Goal: Task Accomplishment & Management: Use online tool/utility

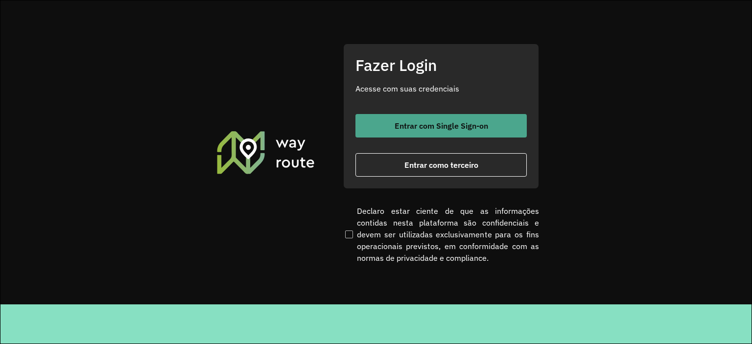
click at [450, 127] on span "Entrar com Single Sign-on" at bounding box center [440, 126] width 93 height 8
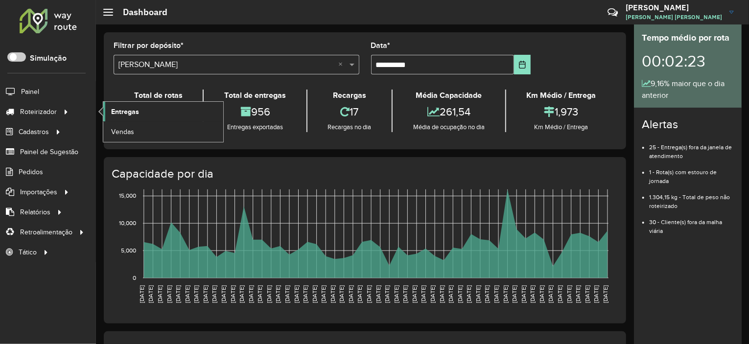
click at [110, 108] on link "Entregas" at bounding box center [163, 112] width 120 height 20
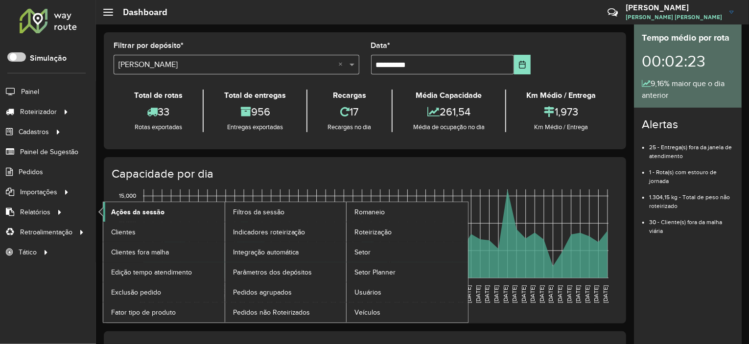
click at [110, 205] on link "Ações da sessão" at bounding box center [163, 212] width 121 height 20
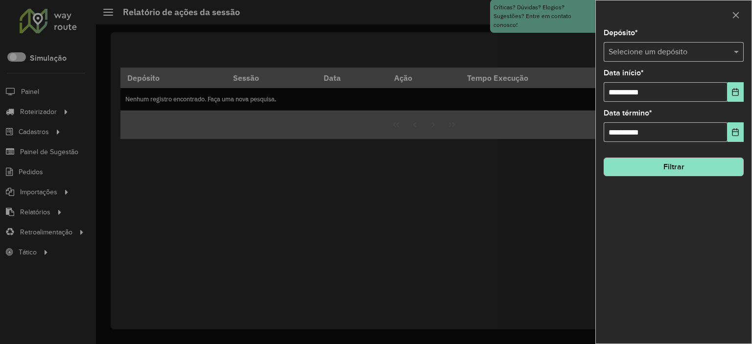
click at [636, 53] on input "text" at bounding box center [663, 52] width 111 height 12
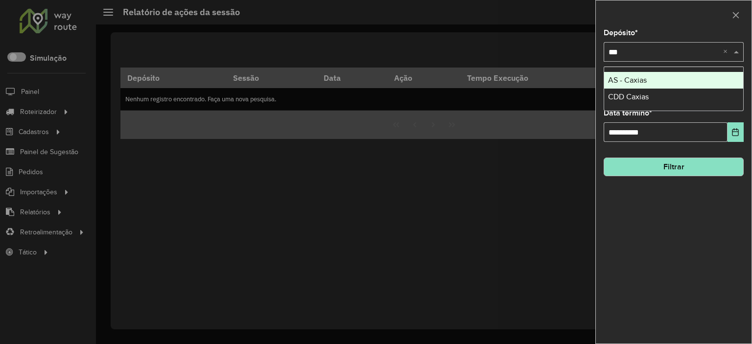
type input "****"
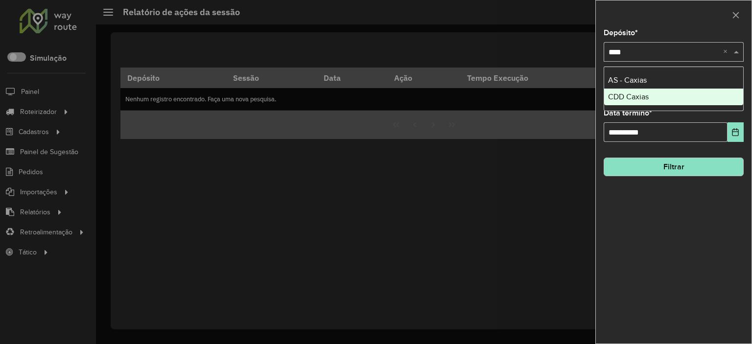
click at [636, 96] on span "CDD Caxias" at bounding box center [628, 96] width 41 height 8
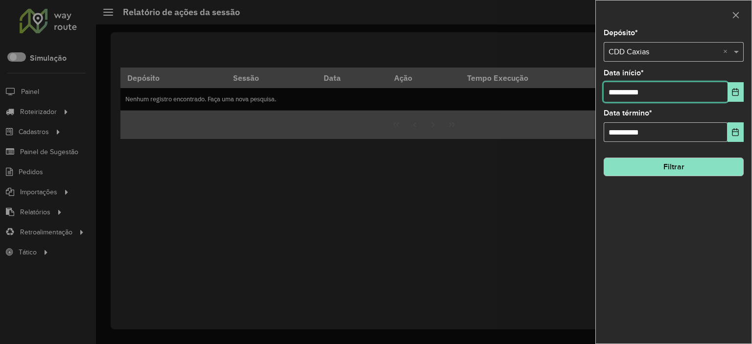
click at [641, 99] on input "**********" at bounding box center [665, 92] width 124 height 20
click at [730, 88] on button "Choose Date" at bounding box center [735, 92] width 16 height 20
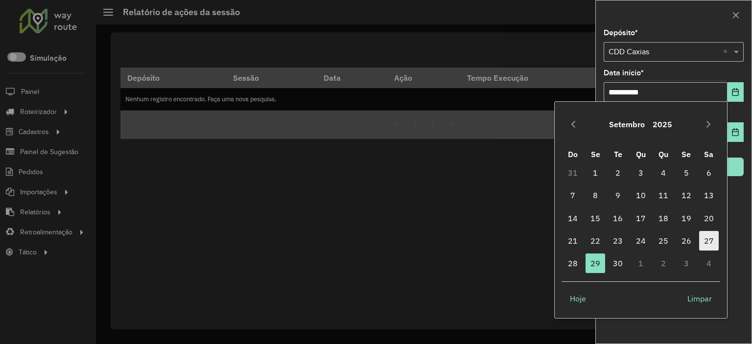
click at [705, 234] on span "27" at bounding box center [709, 241] width 20 height 20
type input "**********"
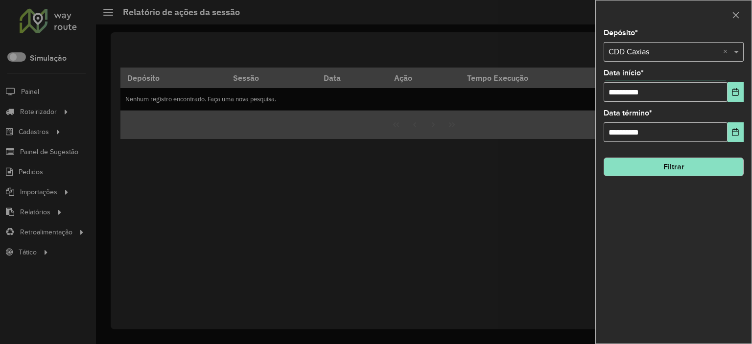
click at [669, 164] on button "Filtrar" at bounding box center [673, 167] width 140 height 19
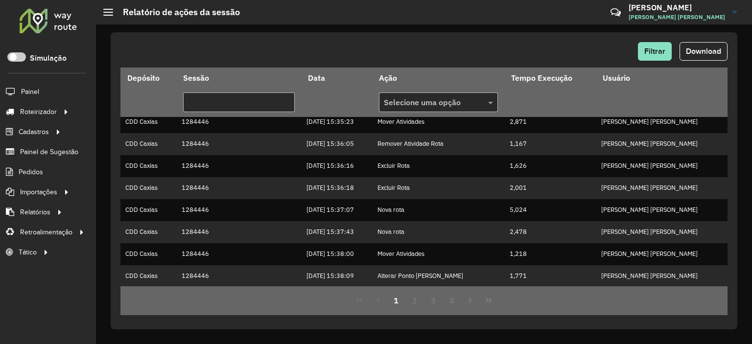
scroll to position [271, 0]
click at [699, 52] on span "Download" at bounding box center [703, 51] width 35 height 8
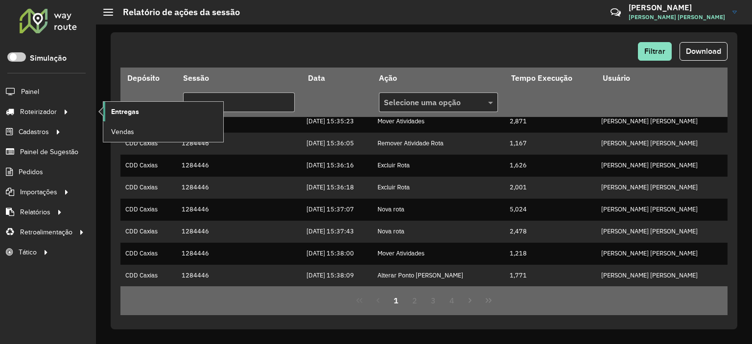
click at [135, 107] on span "Entregas" at bounding box center [125, 112] width 28 height 10
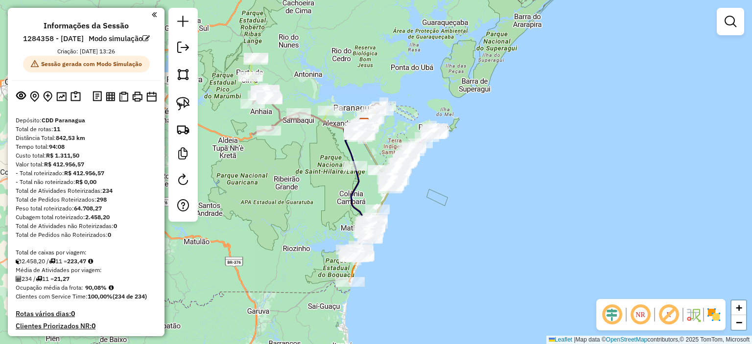
drag, startPoint x: 310, startPoint y: 259, endPoint x: 298, endPoint y: 211, distance: 49.4
click at [298, 211] on div "Janela de atendimento Grade de atendimento Capacidade Transportadoras Veículos …" at bounding box center [376, 172] width 752 height 344
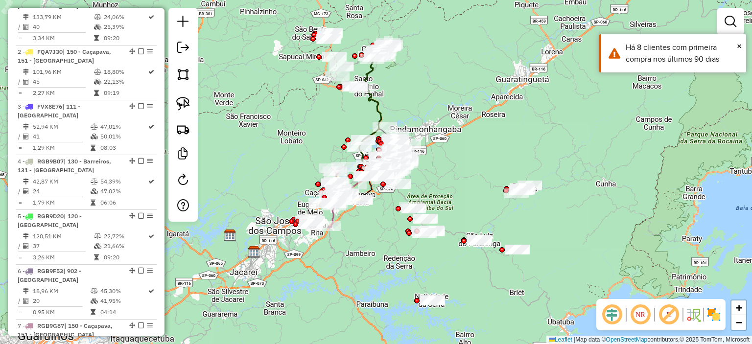
scroll to position [489, 0]
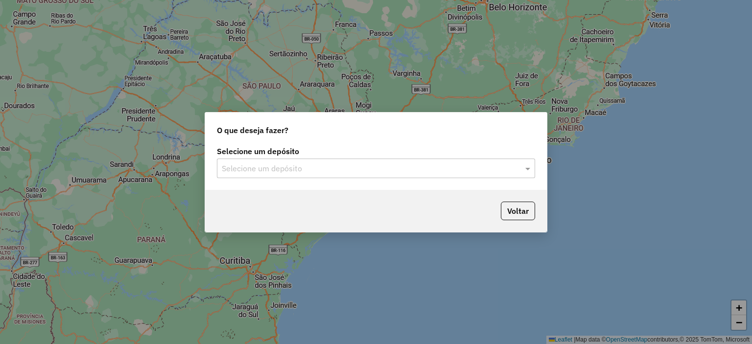
click at [310, 173] on input "text" at bounding box center [366, 169] width 289 height 12
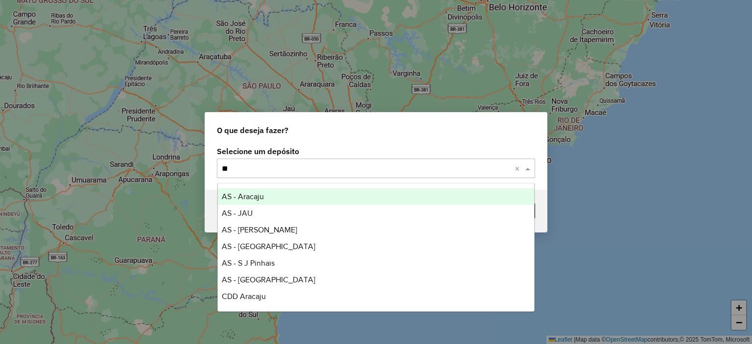
type input "***"
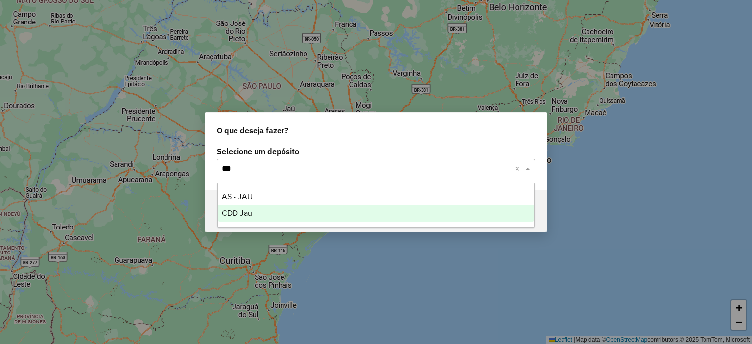
click at [253, 215] on div "CDD Jau" at bounding box center [376, 213] width 317 height 17
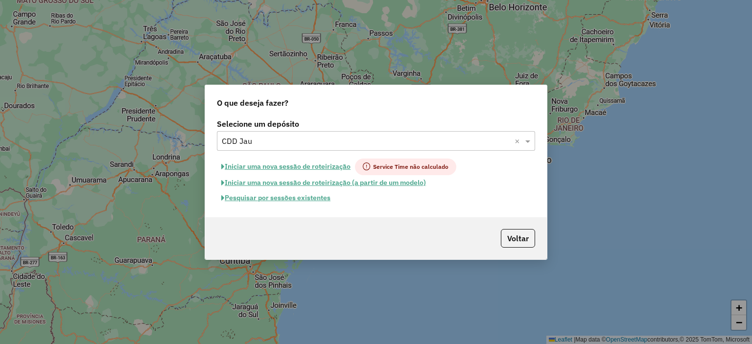
click at [247, 204] on button "Pesquisar por sessões existentes" at bounding box center [276, 197] width 118 height 15
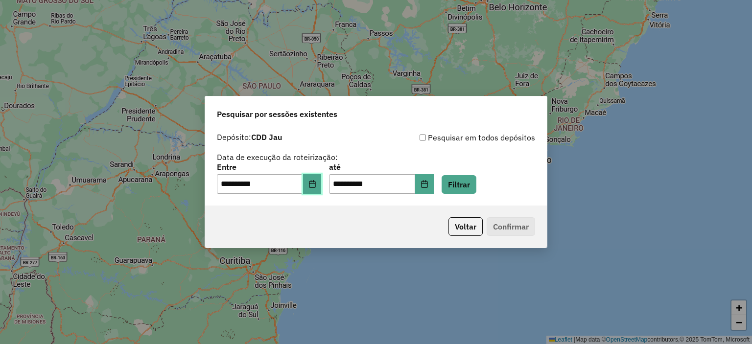
click at [315, 191] on button "Choose Date" at bounding box center [312, 184] width 19 height 20
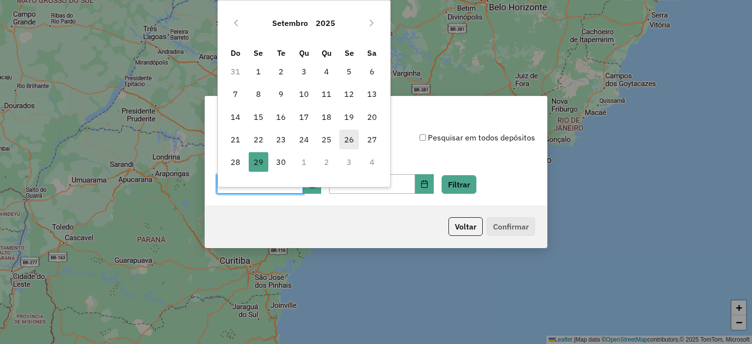
click at [354, 142] on span "26" at bounding box center [349, 140] width 20 height 20
type input "**********"
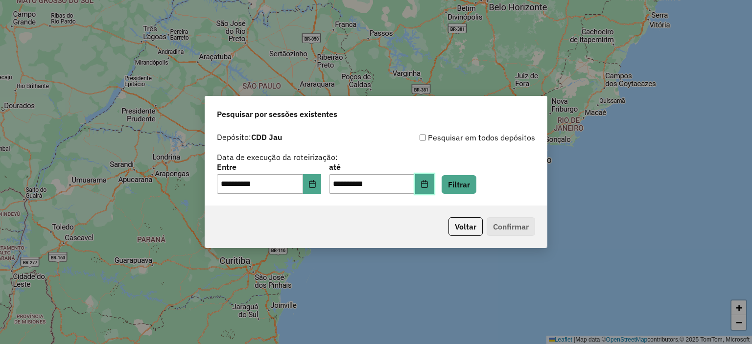
click at [428, 185] on icon "Choose Date" at bounding box center [424, 184] width 8 height 8
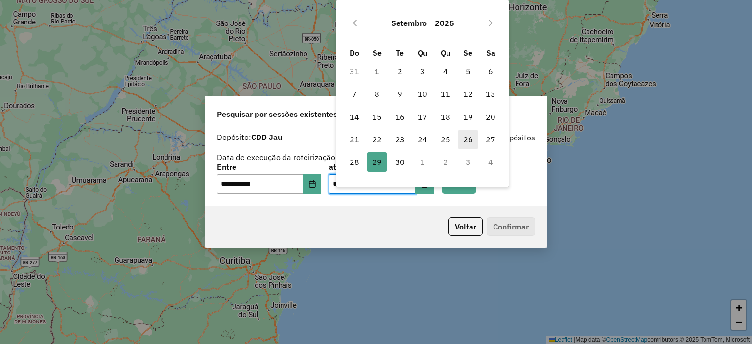
click at [461, 143] on span "26" at bounding box center [468, 140] width 20 height 20
type input "**********"
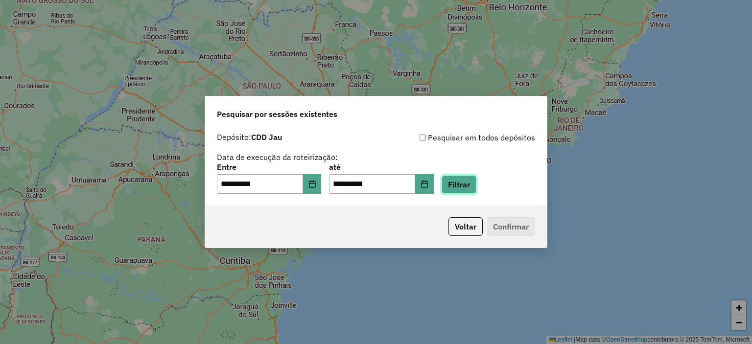
click at [476, 185] on button "Filtrar" at bounding box center [458, 184] width 35 height 19
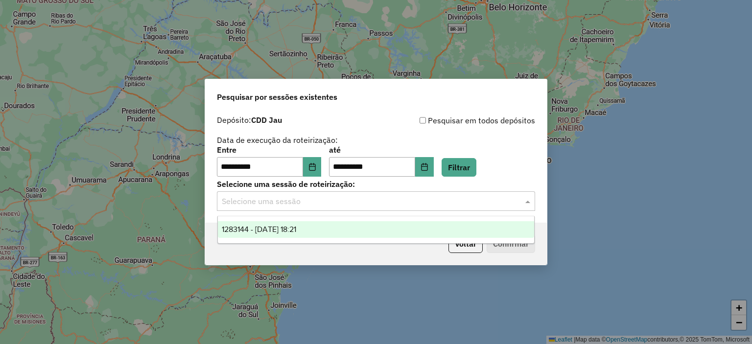
click at [348, 205] on input "text" at bounding box center [366, 202] width 289 height 12
drag, startPoint x: 338, startPoint y: 227, endPoint x: 471, endPoint y: 240, distance: 134.3
click at [339, 228] on div "1283144 - 26/09/2025 18:21" at bounding box center [376, 229] width 317 height 17
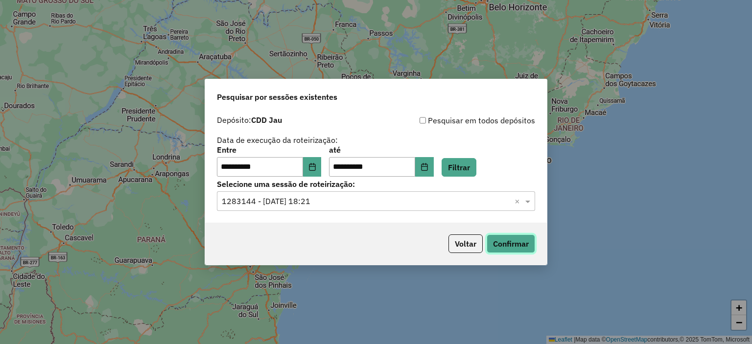
click at [503, 249] on button "Confirmar" at bounding box center [510, 243] width 48 height 19
click at [315, 165] on button "Choose Date" at bounding box center [312, 167] width 19 height 20
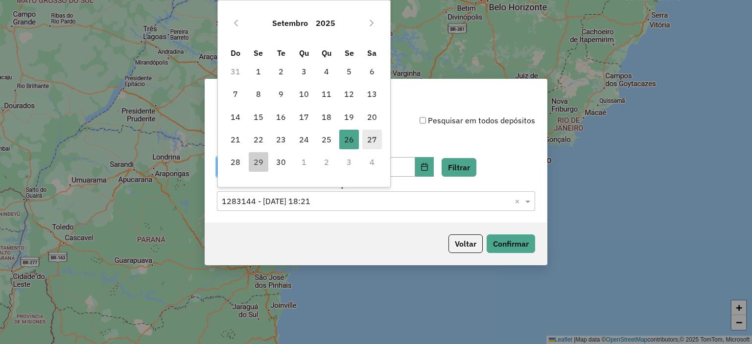
click at [366, 136] on span "27" at bounding box center [372, 140] width 20 height 20
type input "**********"
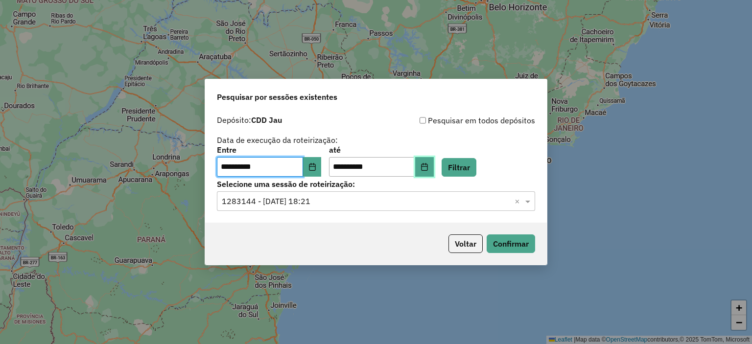
click at [430, 166] on button "Choose Date" at bounding box center [424, 167] width 19 height 20
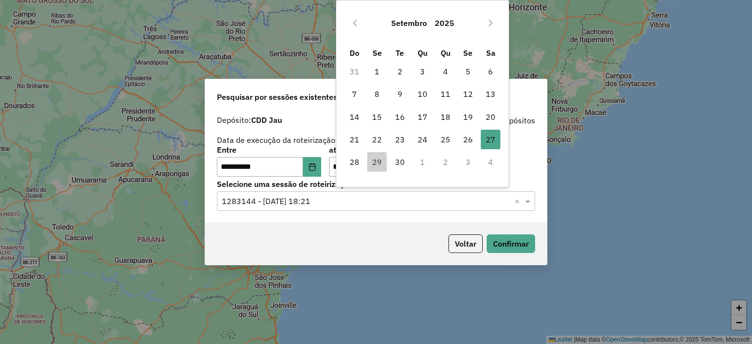
click at [333, 236] on div "Voltar Confirmar" at bounding box center [376, 244] width 342 height 42
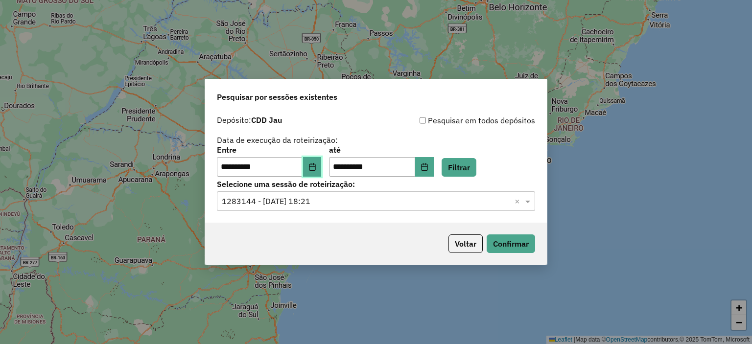
click at [315, 164] on icon "Choose Date" at bounding box center [312, 167] width 8 height 8
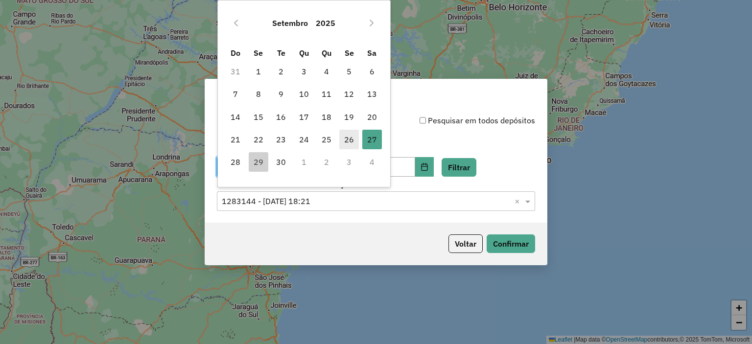
click at [352, 135] on span "26" at bounding box center [349, 140] width 20 height 20
type input "**********"
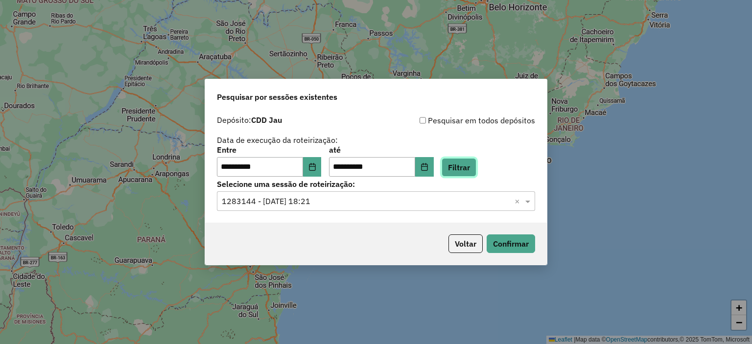
click at [462, 172] on button "Filtrar" at bounding box center [458, 167] width 35 height 19
click at [358, 200] on input "text" at bounding box center [366, 202] width 289 height 12
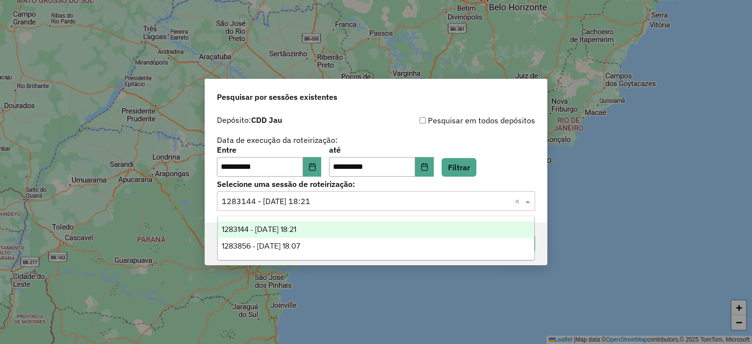
click at [324, 233] on div "1283144 - 26/09/2025 18:21" at bounding box center [376, 229] width 317 height 17
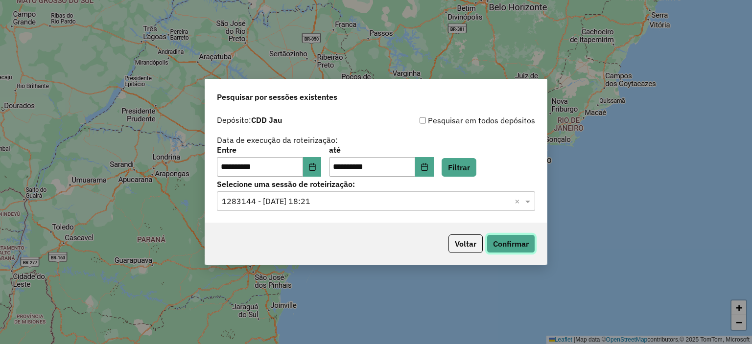
click at [504, 250] on button "Confirmar" at bounding box center [510, 243] width 48 height 19
click at [469, 246] on button "Voltar" at bounding box center [465, 243] width 34 height 19
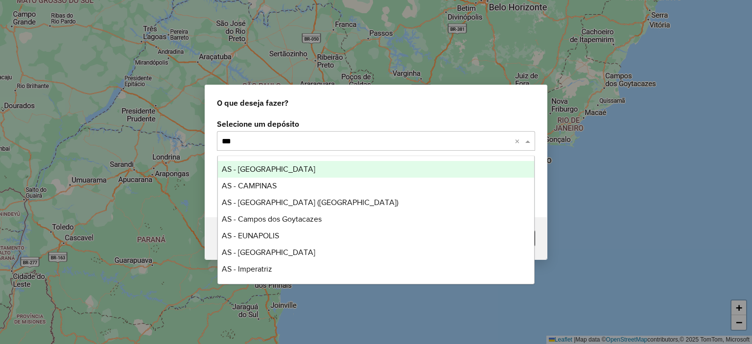
type input "****"
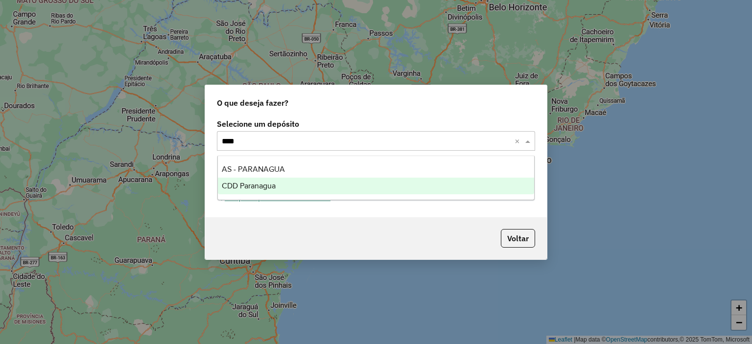
click at [282, 190] on div "CDD Paranagua" at bounding box center [376, 186] width 317 height 17
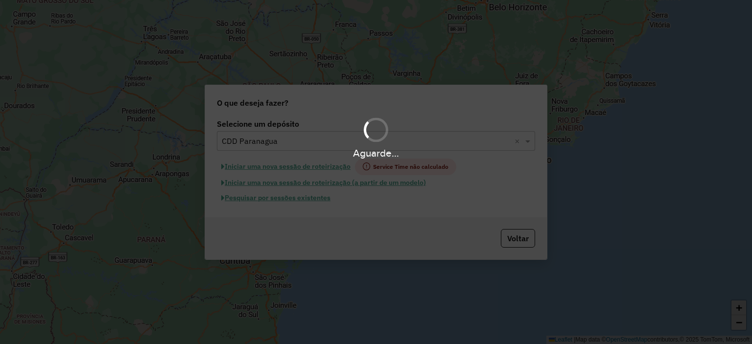
click at [306, 199] on div "Aguarde..." at bounding box center [376, 172] width 752 height 344
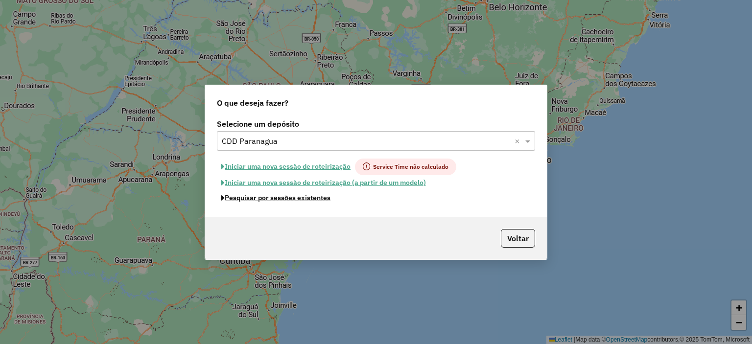
click at [306, 199] on button "Pesquisar por sessões existentes" at bounding box center [276, 197] width 118 height 15
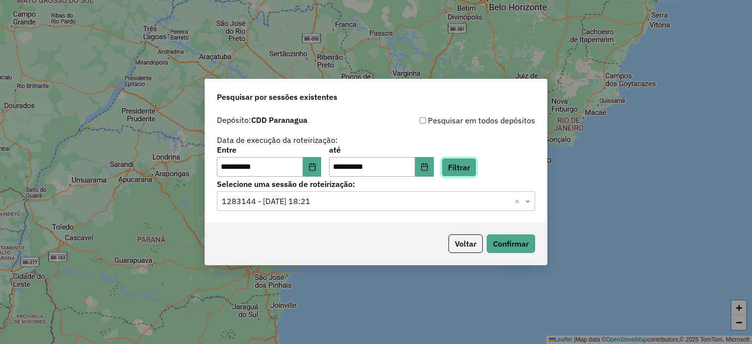
click at [476, 173] on button "Filtrar" at bounding box center [458, 167] width 35 height 19
click at [331, 211] on div "**********" at bounding box center [376, 167] width 342 height 112
click at [331, 207] on input "text" at bounding box center [366, 202] width 289 height 12
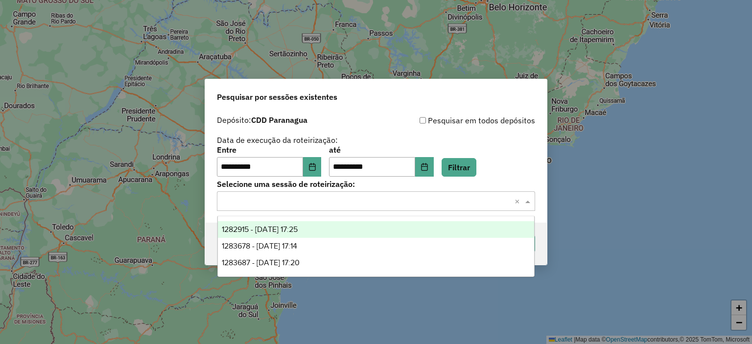
click at [298, 226] on span "1282915 - 26/09/2025 17:25" at bounding box center [260, 229] width 76 height 8
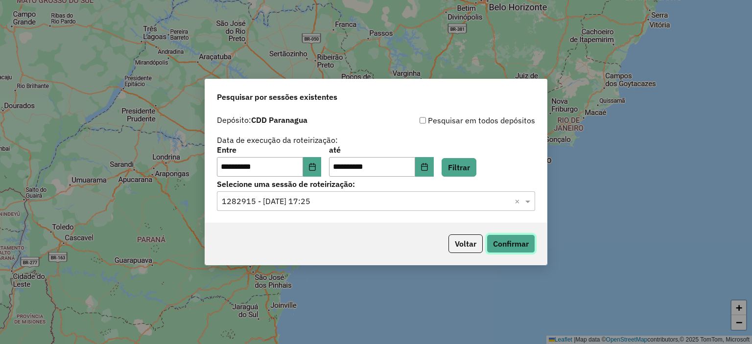
click at [494, 246] on button "Confirmar" at bounding box center [510, 243] width 48 height 19
click at [466, 168] on button "Filtrar" at bounding box center [458, 167] width 35 height 19
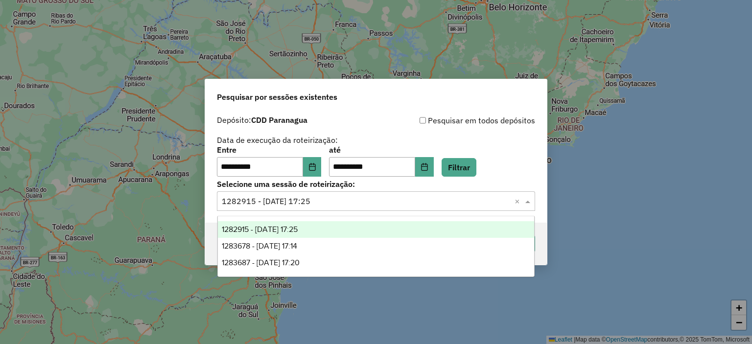
click at [311, 194] on div "Selecione uma sessão × 1282915 - 26/09/2025 17:25 ×" at bounding box center [376, 201] width 318 height 20
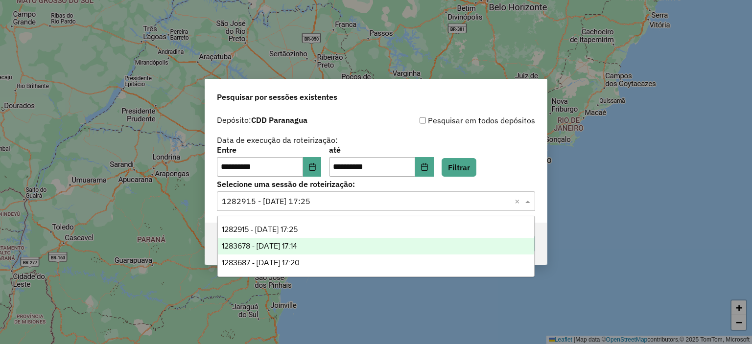
click at [296, 252] on div "1283678 - 27/09/2025 17:14" at bounding box center [376, 246] width 317 height 17
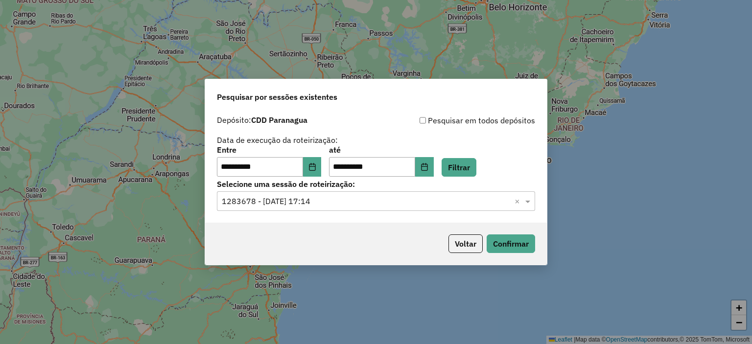
click at [308, 210] on div "Selecione uma sessão × 1283678 - 27/09/2025 17:14 ×" at bounding box center [376, 201] width 318 height 20
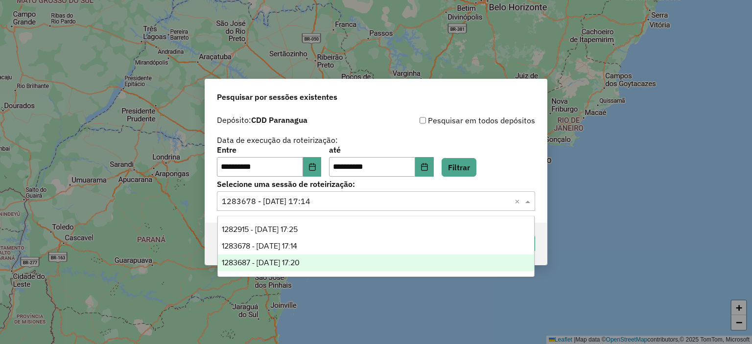
drag, startPoint x: 287, startPoint y: 259, endPoint x: 298, endPoint y: 256, distance: 11.2
click at [288, 259] on span "1283687 - 27/09/2025 17:20" at bounding box center [261, 262] width 78 height 8
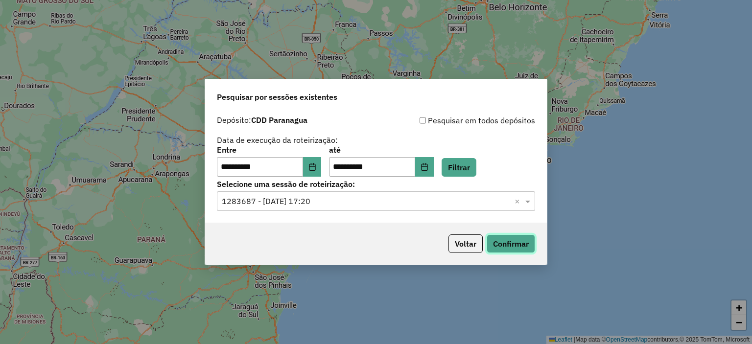
click at [515, 248] on button "Confirmar" at bounding box center [510, 243] width 48 height 19
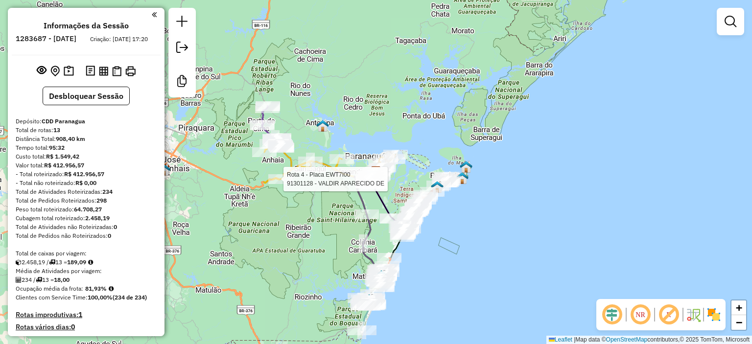
select select "**********"
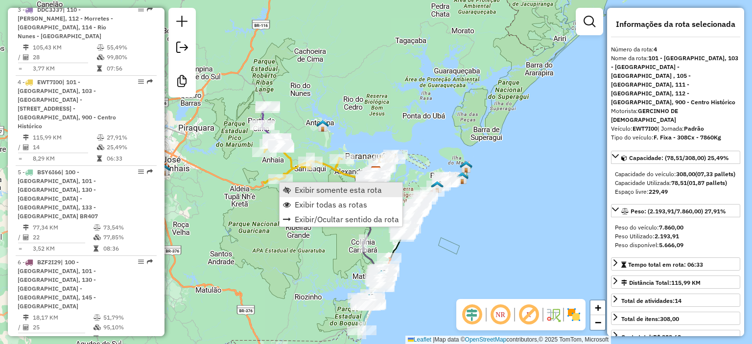
scroll to position [644, 0]
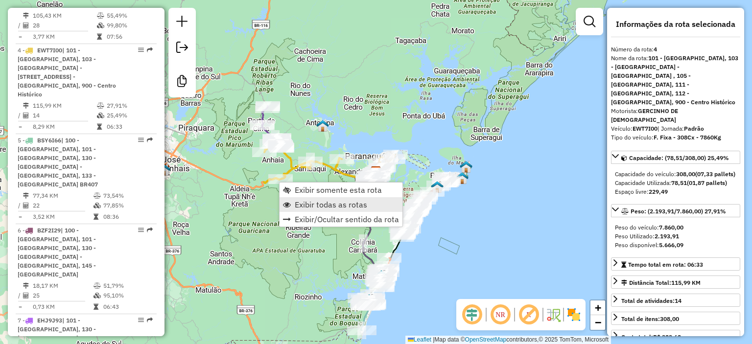
click at [315, 201] on span "Exibir todas as rotas" at bounding box center [331, 205] width 72 height 8
click at [301, 190] on span "Exibir somente esta rota" at bounding box center [334, 189] width 87 height 8
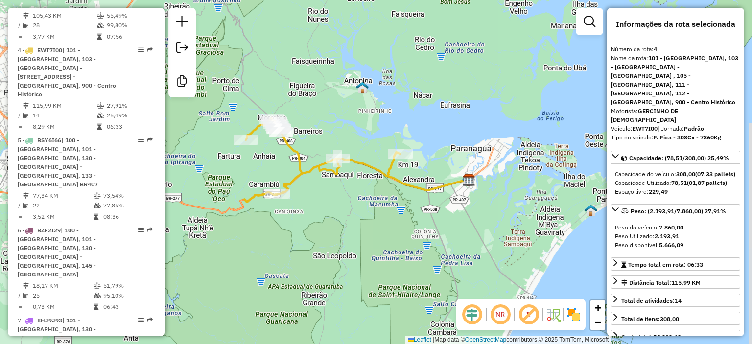
drag, startPoint x: 304, startPoint y: 254, endPoint x: 315, endPoint y: 239, distance: 18.6
click at [317, 242] on div "Janela de atendimento Grade de atendimento Capacidade Transportadoras Veículos …" at bounding box center [376, 172] width 752 height 344
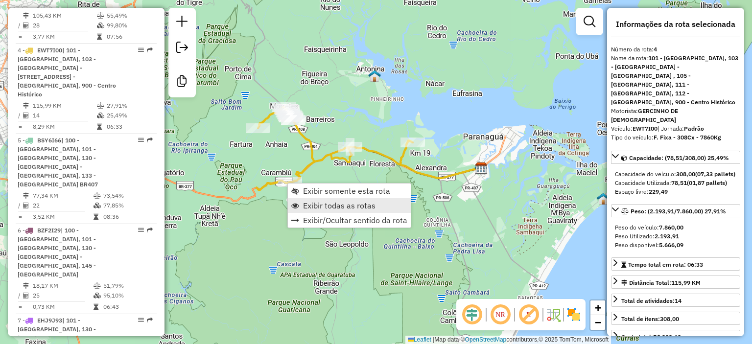
click at [301, 206] on link "Exibir todas as rotas" at bounding box center [349, 205] width 123 height 15
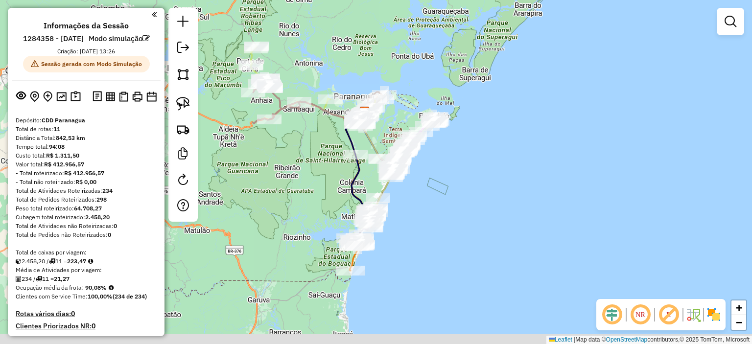
drag, startPoint x: 318, startPoint y: 244, endPoint x: 316, endPoint y: 232, distance: 11.8
click at [316, 233] on div "Janela de atendimento Grade de atendimento Capacidade Transportadoras Veículos …" at bounding box center [376, 172] width 752 height 344
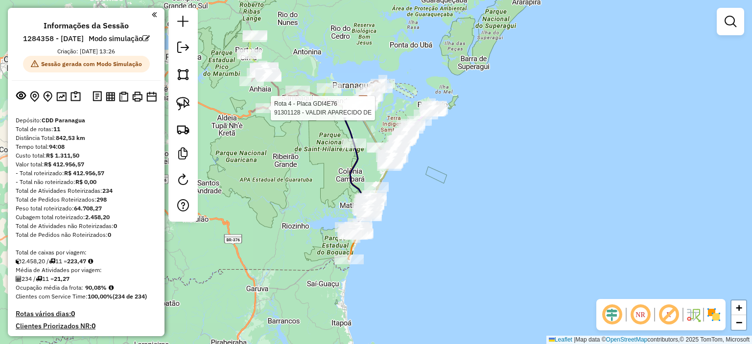
select select "**********"
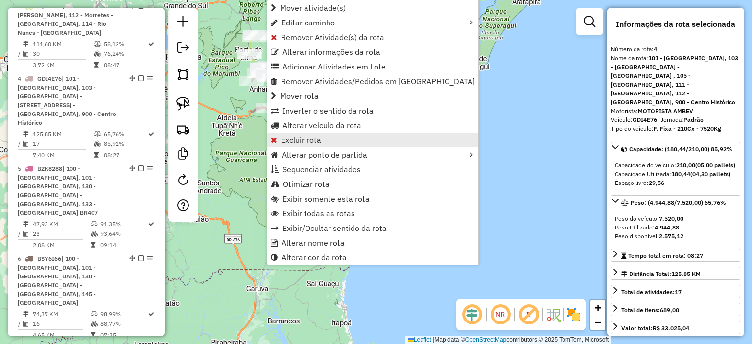
scroll to position [655, 0]
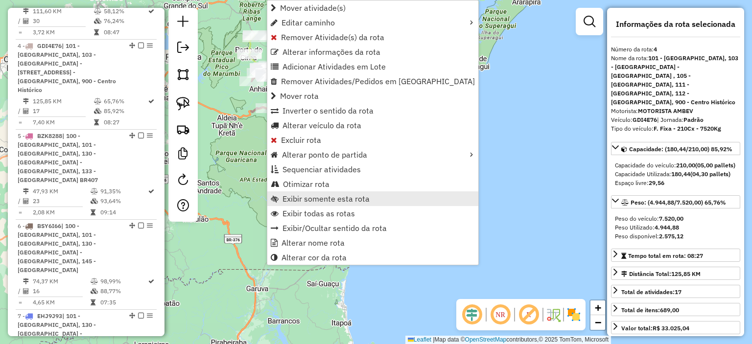
click at [320, 203] on span "Exibir somente esta rota" at bounding box center [325, 199] width 87 height 8
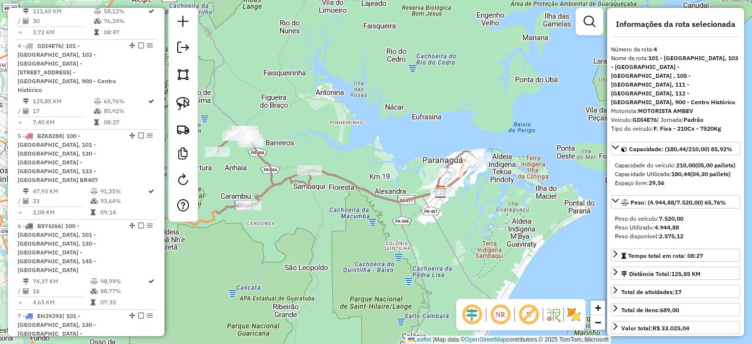
drag, startPoint x: 258, startPoint y: 231, endPoint x: 301, endPoint y: 216, distance: 44.9
click at [300, 217] on div "Janela de atendimento Grade de atendimento Capacidade Transportadoras Veículos …" at bounding box center [376, 172] width 752 height 344
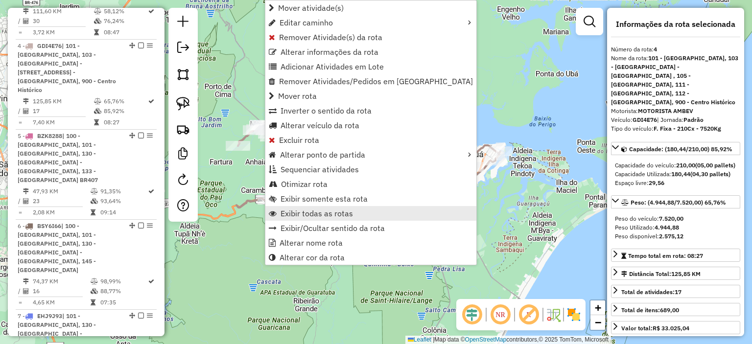
click at [304, 215] on span "Exibir todas as rotas" at bounding box center [316, 213] width 72 height 8
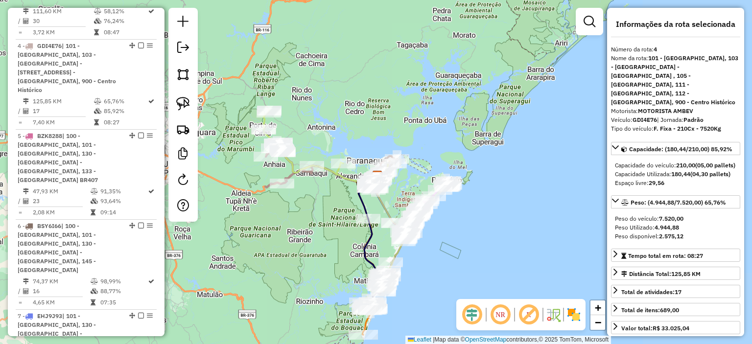
drag, startPoint x: 306, startPoint y: 201, endPoint x: 305, endPoint y: 142, distance: 58.7
click at [305, 144] on div "Janela de atendimento Grade de atendimento Capacidade Transportadoras Veículos …" at bounding box center [376, 172] width 752 height 344
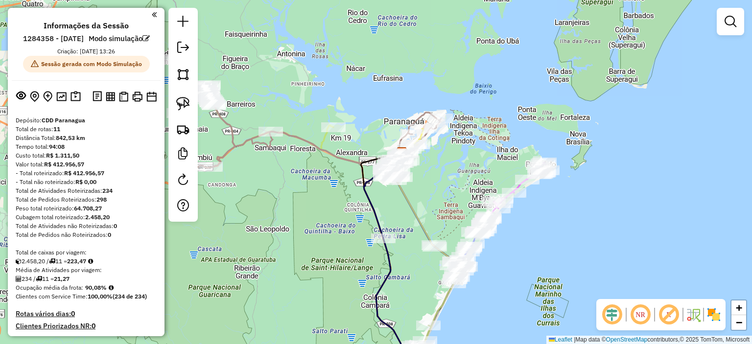
drag, startPoint x: 335, startPoint y: 235, endPoint x: 328, endPoint y: 185, distance: 49.8
click at [327, 187] on div "Janela de atendimento Grade de atendimento Capacidade Transportadoras Veículos …" at bounding box center [376, 172] width 752 height 344
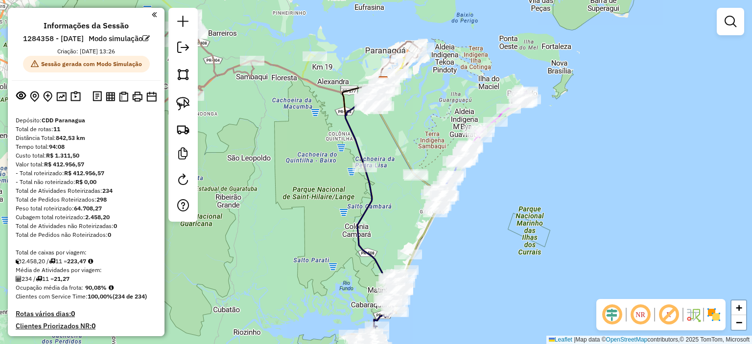
drag, startPoint x: 347, startPoint y: 231, endPoint x: 340, endPoint y: 212, distance: 20.9
click at [340, 212] on div "Janela de atendimento Grade de atendimento Capacidade Transportadoras Veículos …" at bounding box center [376, 172] width 752 height 344
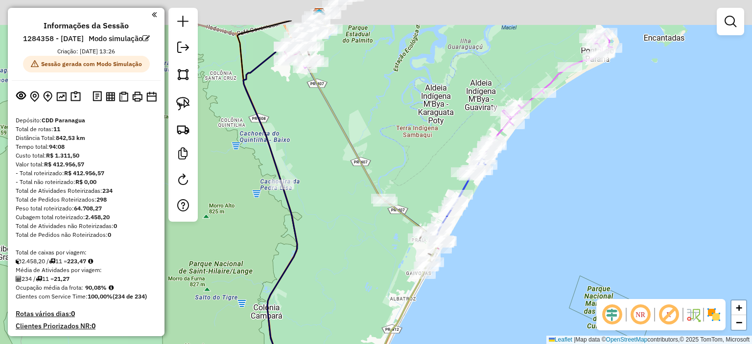
drag, startPoint x: 447, startPoint y: 102, endPoint x: 409, endPoint y: 179, distance: 86.5
click at [409, 179] on div "Janela de atendimento Grade de atendimento Capacidade Transportadoras Veículos …" at bounding box center [376, 172] width 752 height 344
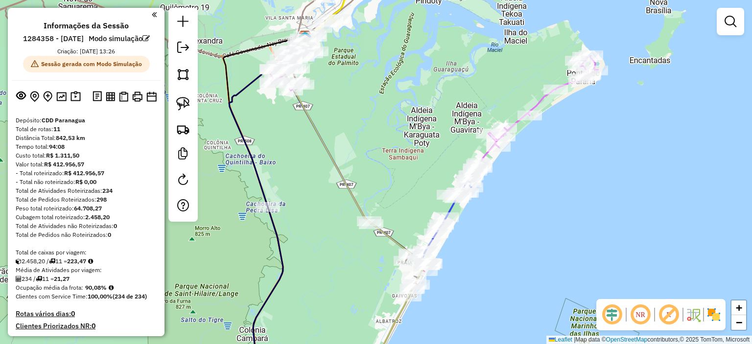
drag, startPoint x: 414, startPoint y: 148, endPoint x: 511, endPoint y: 52, distance: 137.0
click at [507, 58] on div "Janela de atendimento Grade de atendimento Capacidade Transportadoras Veículos …" at bounding box center [376, 172] width 752 height 344
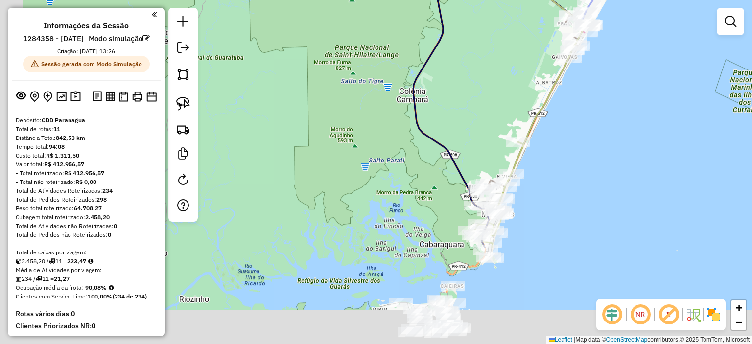
drag, startPoint x: 491, startPoint y: 102, endPoint x: 497, endPoint y: 90, distance: 14.0
click at [494, 94] on div "Janela de atendimento Grade de atendimento Capacidade Transportadoras Veículos …" at bounding box center [376, 172] width 752 height 344
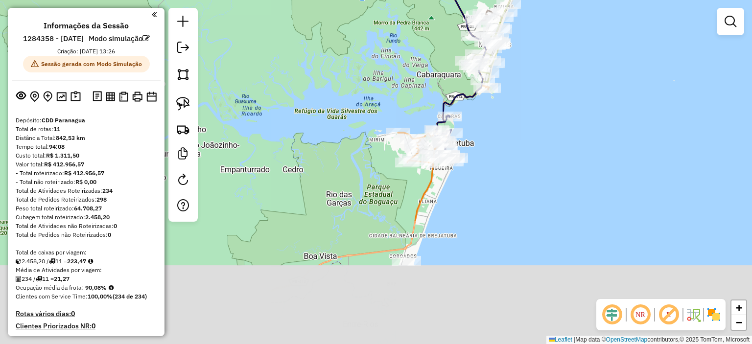
drag, startPoint x: 353, startPoint y: 229, endPoint x: 352, endPoint y: 79, distance: 149.8
click at [352, 79] on div "Janela de atendimento Grade de atendimento Capacidade Transportadoras Veículos …" at bounding box center [376, 172] width 752 height 344
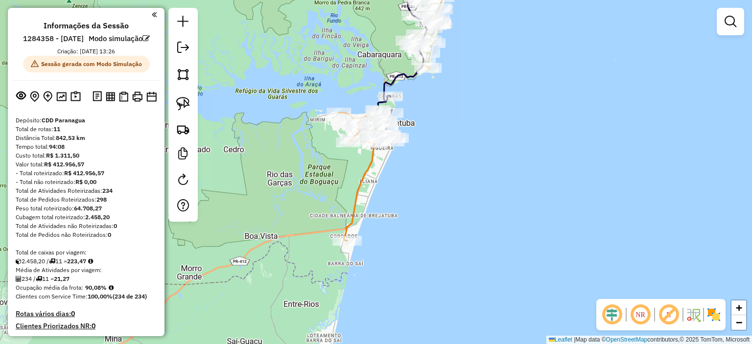
drag, startPoint x: 418, startPoint y: 118, endPoint x: 421, endPoint y: 189, distance: 71.0
click at [423, 195] on div "Janela de atendimento Grade de atendimento Capacidade Transportadoras Veículos …" at bounding box center [376, 172] width 752 height 344
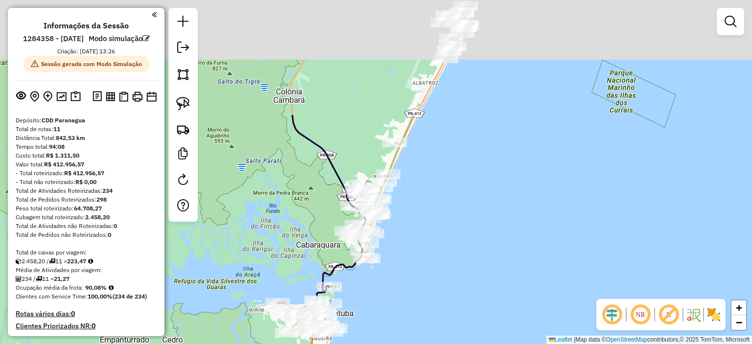
drag, startPoint x: 441, startPoint y: 156, endPoint x: 375, endPoint y: 315, distance: 172.0
click at [375, 315] on div "Janela de atendimento Grade de atendimento Capacidade Transportadoras Veículos …" at bounding box center [376, 172] width 752 height 344
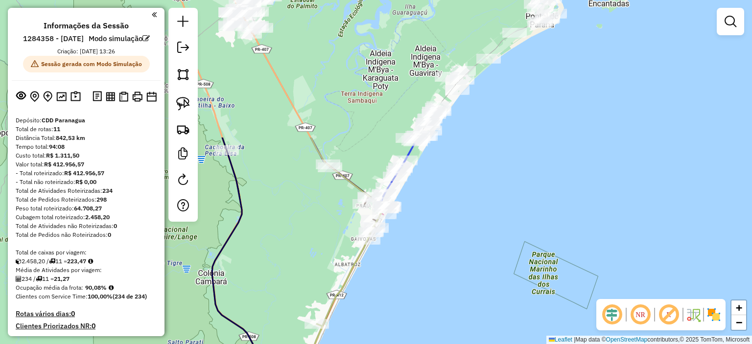
drag, startPoint x: 468, startPoint y: 97, endPoint x: 384, endPoint y: 277, distance: 197.9
click at [384, 277] on div "Janela de atendimento Grade de atendimento Capacidade Transportadoras Veículos …" at bounding box center [376, 172] width 752 height 344
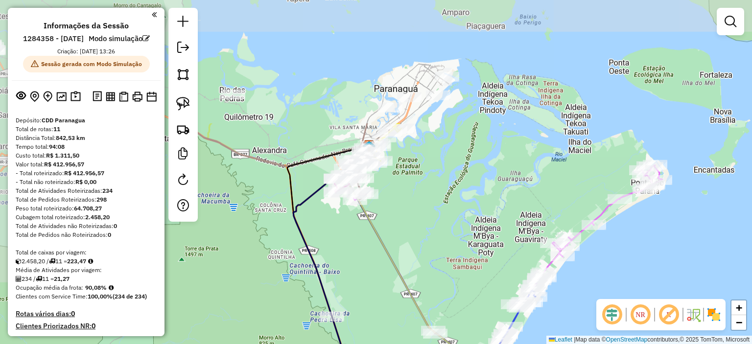
drag, startPoint x: 323, startPoint y: 62, endPoint x: 437, endPoint y: 221, distance: 195.3
click at [437, 221] on div "Janela de atendimento Grade de atendimento Capacidade Transportadoras Veículos …" at bounding box center [376, 172] width 752 height 344
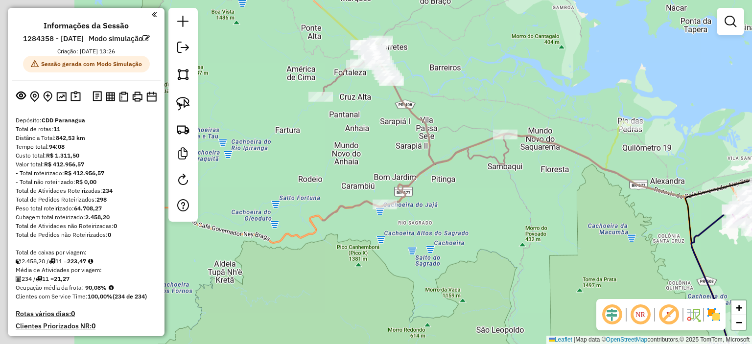
drag, startPoint x: 251, startPoint y: 78, endPoint x: 657, endPoint y: 113, distance: 407.7
click at [657, 113] on div "Janela de atendimento Grade de atendimento Capacidade Transportadoras Veículos …" at bounding box center [376, 172] width 752 height 344
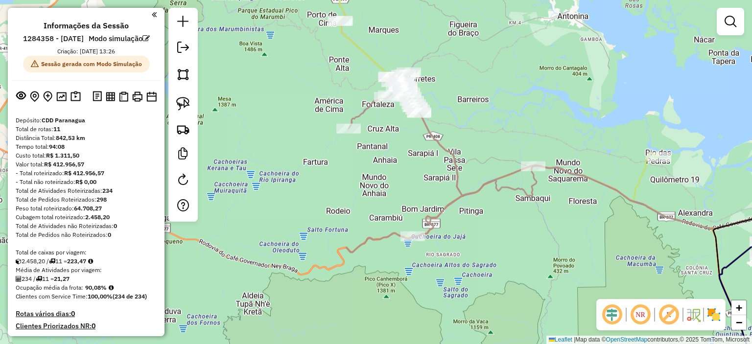
drag, startPoint x: 512, startPoint y: 63, endPoint x: 574, endPoint y: 124, distance: 86.9
click at [574, 124] on div "Janela de atendimento Grade de atendimento Capacidade Transportadoras Veículos …" at bounding box center [376, 172] width 752 height 344
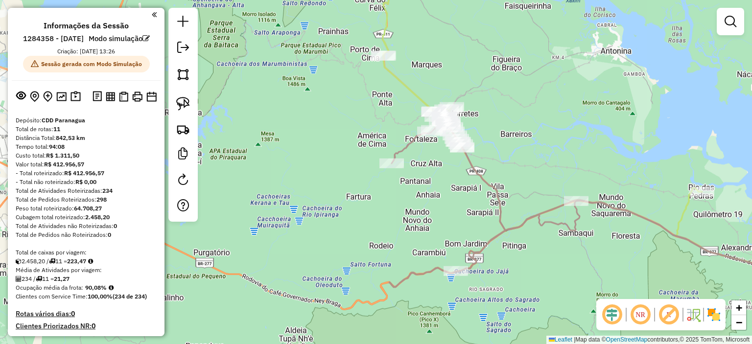
drag, startPoint x: 446, startPoint y: 187, endPoint x: 340, endPoint y: 257, distance: 127.6
click at [340, 257] on div "Janela de atendimento Grade de atendimento Capacidade Transportadoras Veículos …" at bounding box center [376, 172] width 752 height 344
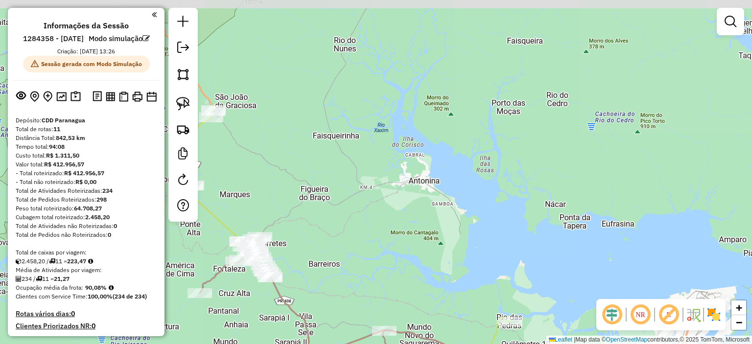
drag, startPoint x: 423, startPoint y: 204, endPoint x: 279, endPoint y: 70, distance: 196.4
click at [286, 78] on div "Janela de atendimento Grade de atendimento Capacidade Transportadoras Veículos …" at bounding box center [376, 172] width 752 height 344
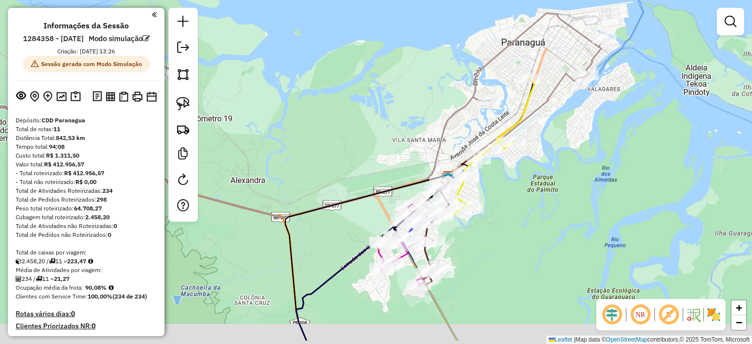
drag, startPoint x: 544, startPoint y: 206, endPoint x: 480, endPoint y: 139, distance: 92.4
click at [480, 139] on div "Janela de atendimento Grade de atendimento Capacidade Transportadoras Veículos …" at bounding box center [376, 172] width 752 height 344
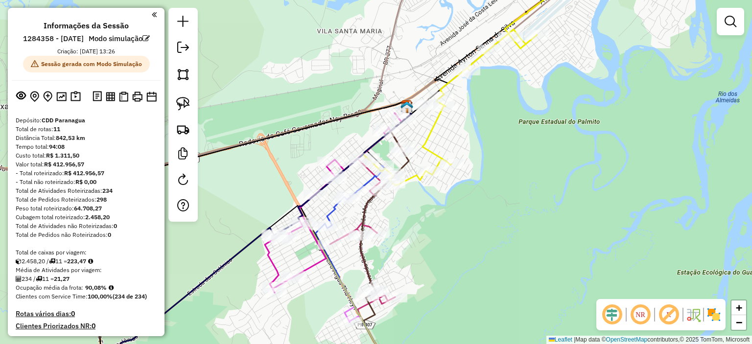
drag, startPoint x: 474, startPoint y: 223, endPoint x: 457, endPoint y: 204, distance: 25.6
click at [457, 204] on div "Janela de atendimento Grade de atendimento Capacidade Transportadoras Veículos …" at bounding box center [376, 172] width 752 height 344
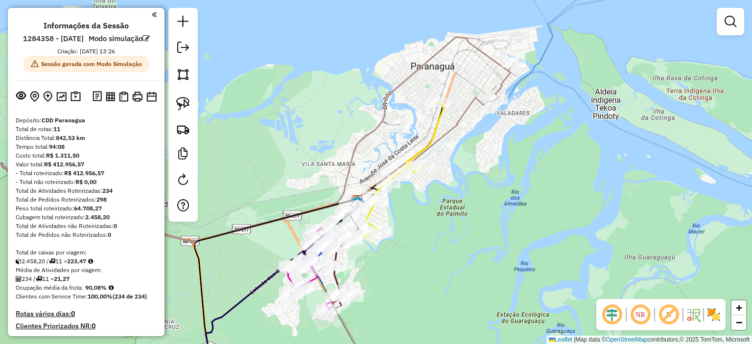
drag, startPoint x: 519, startPoint y: 187, endPoint x: 445, endPoint y: 234, distance: 87.6
click at [445, 234] on div "Janela de atendimento Grade de atendimento Capacidade Transportadoras Veículos …" at bounding box center [376, 172] width 752 height 344
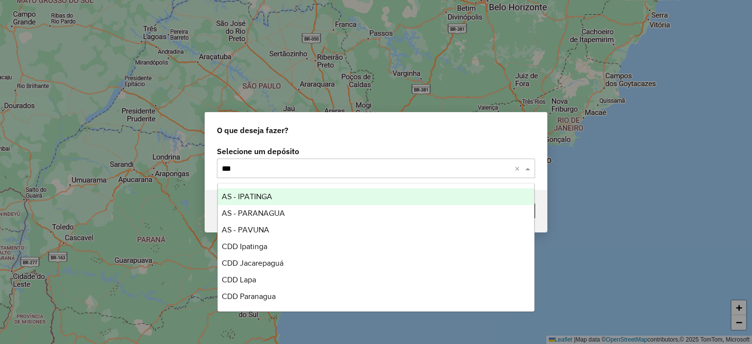
type input "****"
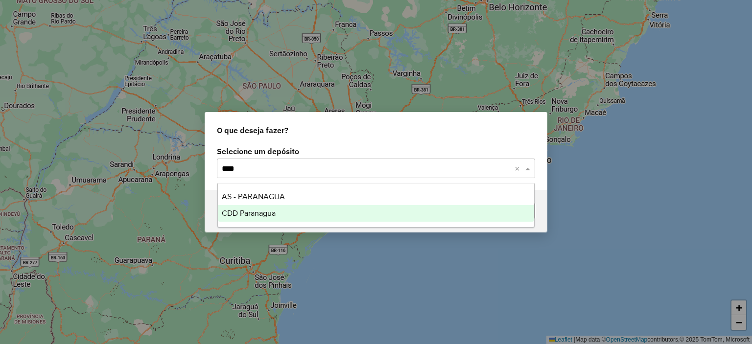
click at [288, 213] on div "CDD Paranagua" at bounding box center [376, 213] width 317 height 17
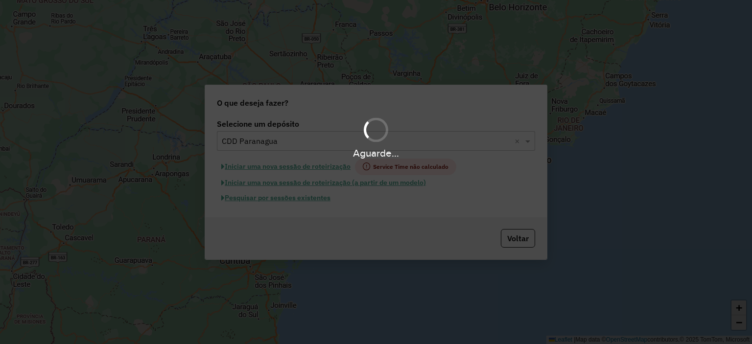
click at [296, 201] on div "Aguarde..." at bounding box center [376, 172] width 752 height 344
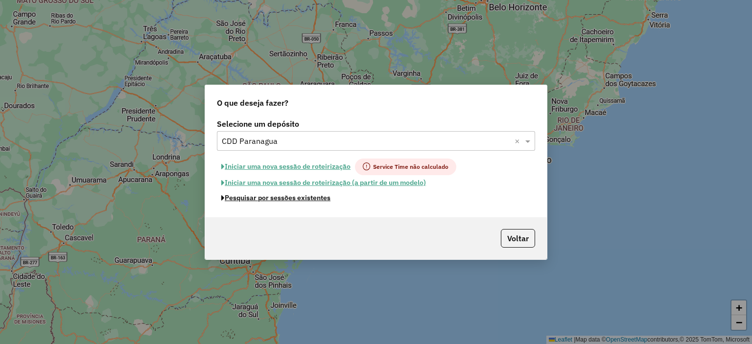
click at [296, 201] on button "Pesquisar por sessões existentes" at bounding box center [276, 197] width 118 height 15
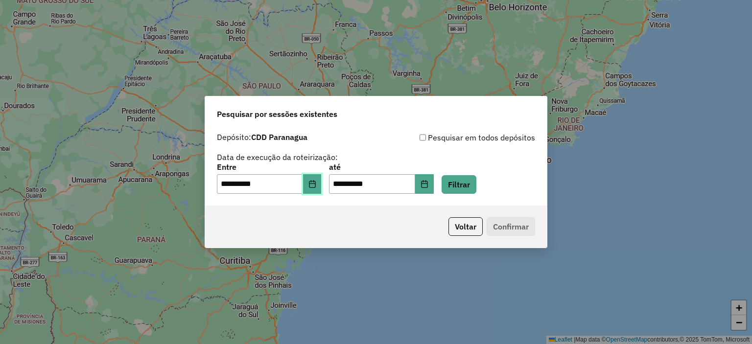
click at [316, 183] on icon "Choose Date" at bounding box center [312, 184] width 8 height 8
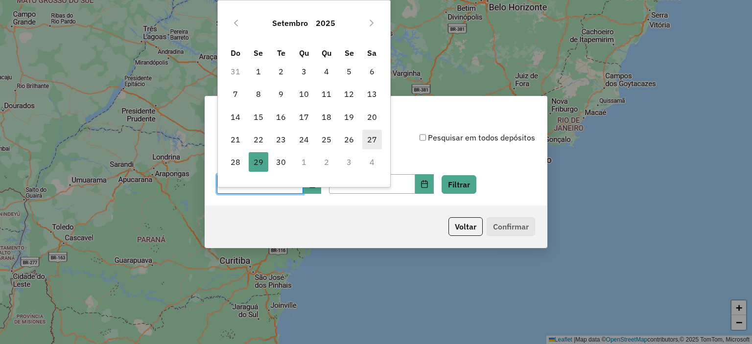
click at [363, 137] on span "27" at bounding box center [372, 140] width 20 height 20
type input "**********"
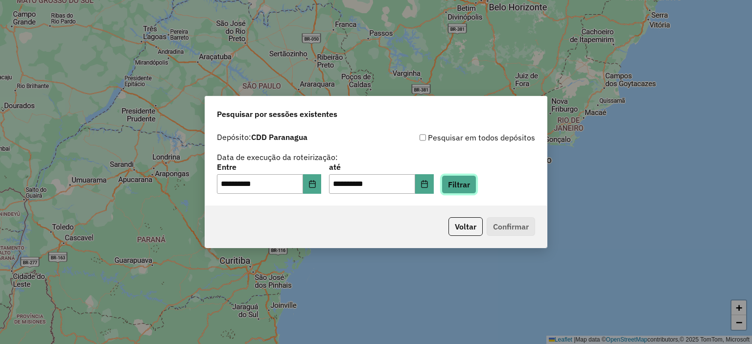
click at [455, 182] on button "Filtrar" at bounding box center [458, 184] width 35 height 19
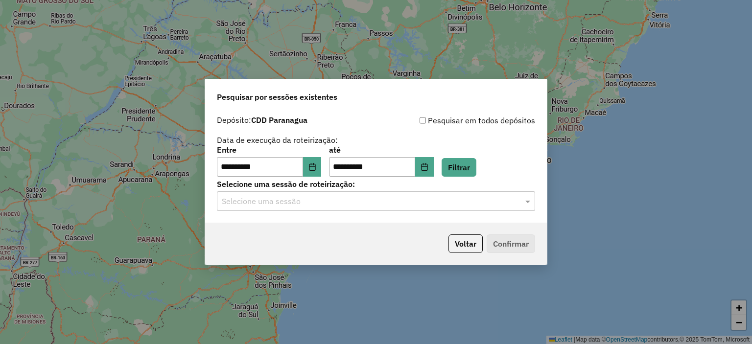
click at [330, 208] on div "Selecione uma sessão" at bounding box center [376, 201] width 318 height 20
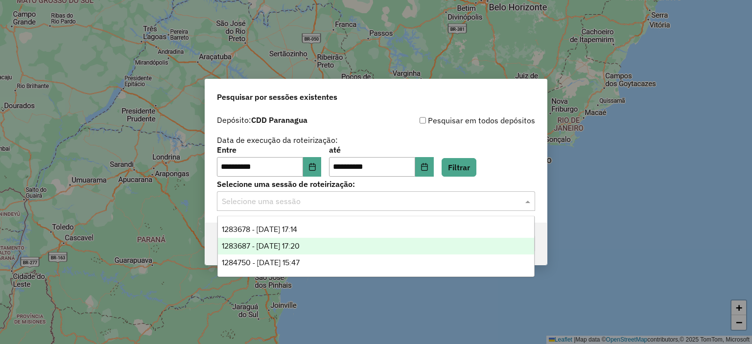
click at [320, 246] on div "1283687 - [DATE] 17:20" at bounding box center [376, 246] width 317 height 17
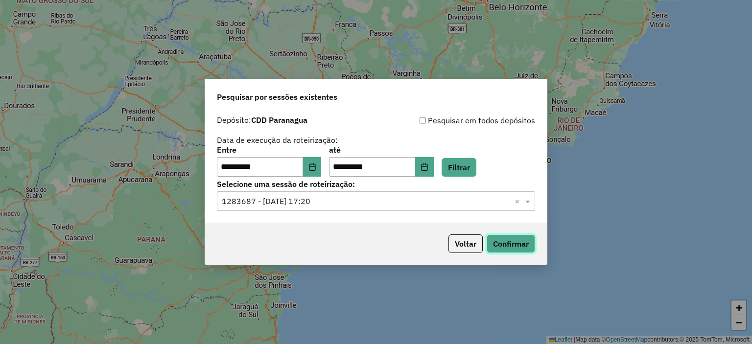
click at [503, 251] on button "Confirmar" at bounding box center [510, 243] width 48 height 19
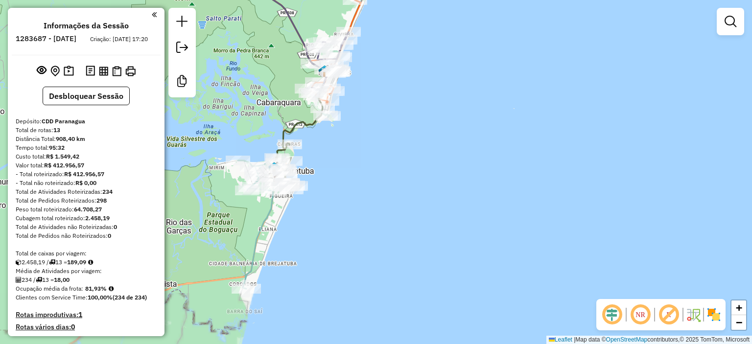
drag, startPoint x: 419, startPoint y: 262, endPoint x: 433, endPoint y: 250, distance: 18.4
click at [433, 250] on div "Janela de atendimento Grade de atendimento Capacidade Transportadoras Veículos …" at bounding box center [376, 172] width 752 height 344
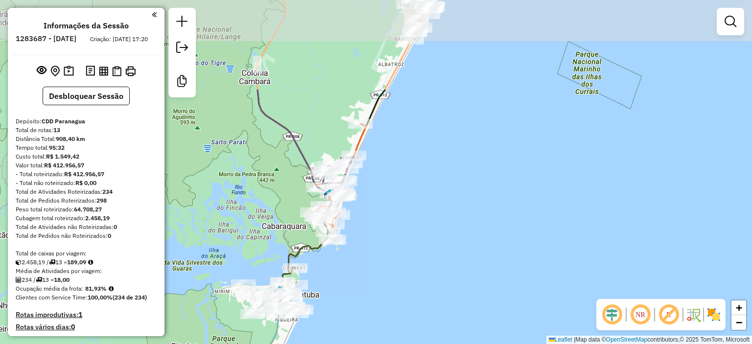
drag, startPoint x: 396, startPoint y: 133, endPoint x: 401, endPoint y: 256, distance: 123.9
click at [401, 256] on div "Janela de atendimento Grade de atendimento Capacidade Transportadoras Veículos …" at bounding box center [376, 172] width 752 height 344
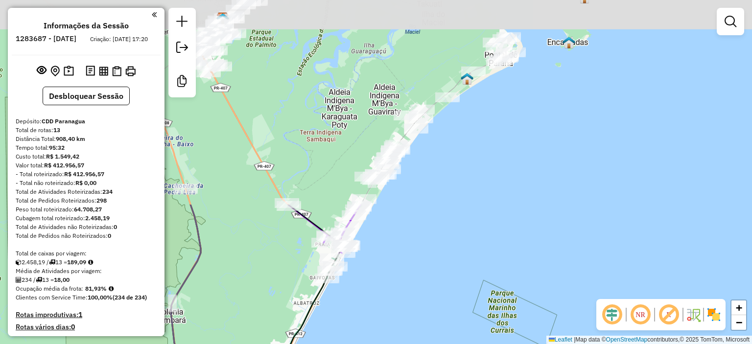
drag, startPoint x: 476, startPoint y: 112, endPoint x: 391, endPoint y: 353, distance: 255.9
click at [391, 344] on html "Aguarde... Pop-up bloqueado! Seu navegador bloqueou automáticamente a abertura …" at bounding box center [376, 172] width 752 height 344
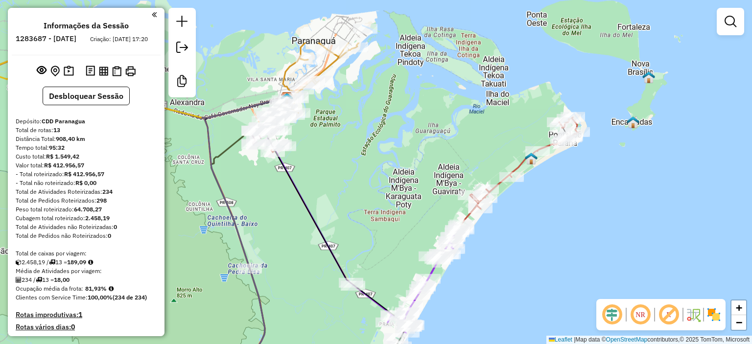
drag, startPoint x: 325, startPoint y: 115, endPoint x: 437, endPoint y: 220, distance: 153.4
click at [432, 220] on div "Janela de atendimento Grade de atendimento Capacidade Transportadoras Veículos …" at bounding box center [376, 172] width 752 height 344
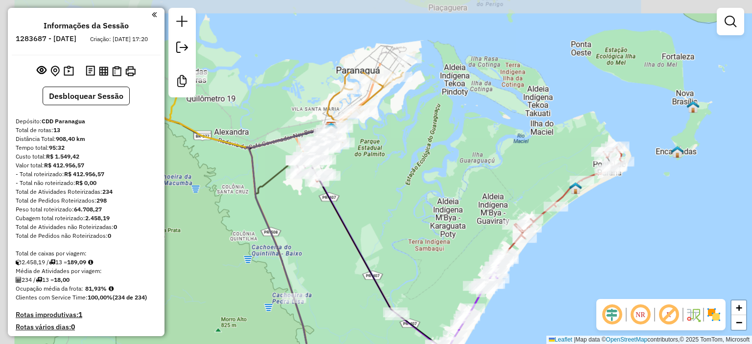
drag, startPoint x: 438, startPoint y: 220, endPoint x: 436, endPoint y: 214, distance: 5.7
click at [441, 217] on div "Janela de atendimento Grade de atendimento Capacidade Transportadoras Veículos …" at bounding box center [376, 172] width 752 height 344
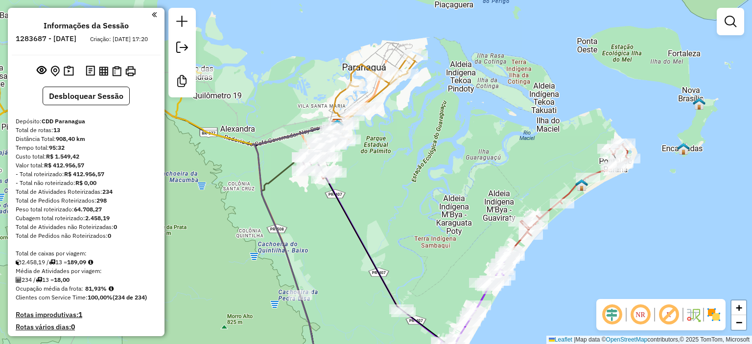
click at [462, 218] on div "Janela de atendimento Grade de atendimento Capacidade Transportadoras Veículos …" at bounding box center [376, 172] width 752 height 344
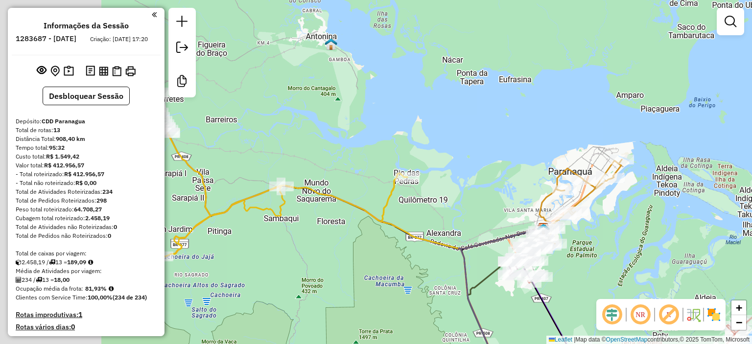
drag, startPoint x: 304, startPoint y: 102, endPoint x: 637, endPoint y: 242, distance: 361.2
click at [582, 234] on div "Janela de atendimento Grade de atendimento Capacidade Transportadoras Veículos …" at bounding box center [376, 172] width 752 height 344
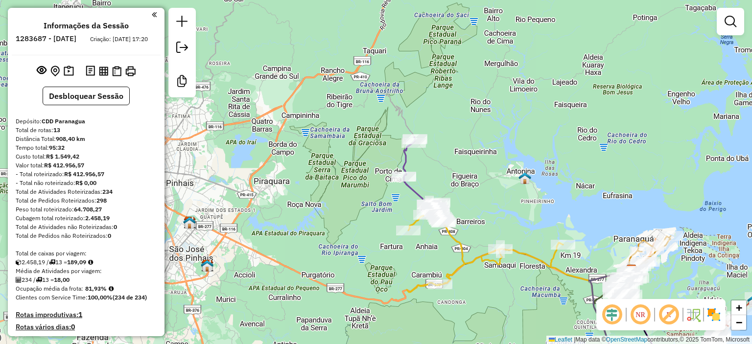
drag, startPoint x: 533, startPoint y: 207, endPoint x: 405, endPoint y: 175, distance: 132.0
click at [406, 176] on div "Janela de atendimento Grade de atendimento Capacidade Transportadoras Veículos …" at bounding box center [376, 172] width 752 height 344
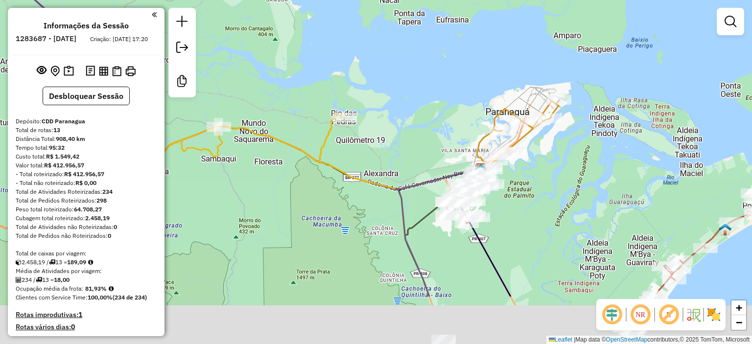
drag, startPoint x: 485, startPoint y: 204, endPoint x: 444, endPoint y: 119, distance: 94.3
click at [444, 119] on div "Janela de atendimento Grade de atendimento Capacidade Transportadoras Veículos …" at bounding box center [376, 172] width 752 height 344
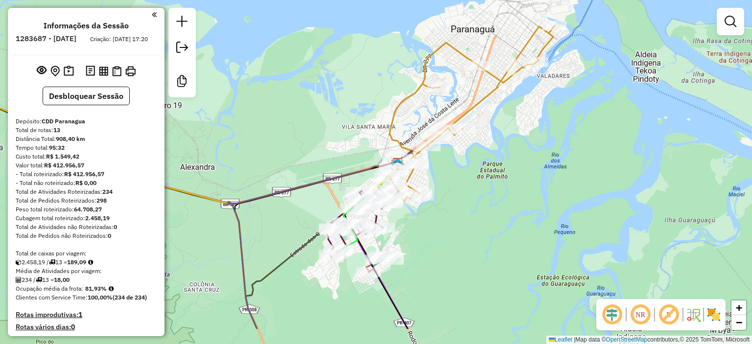
drag, startPoint x: 396, startPoint y: 99, endPoint x: 329, endPoint y: 69, distance: 72.9
click at [329, 69] on div "Janela de atendimento Grade de atendimento Capacidade Transportadoras Veículos …" at bounding box center [376, 172] width 752 height 344
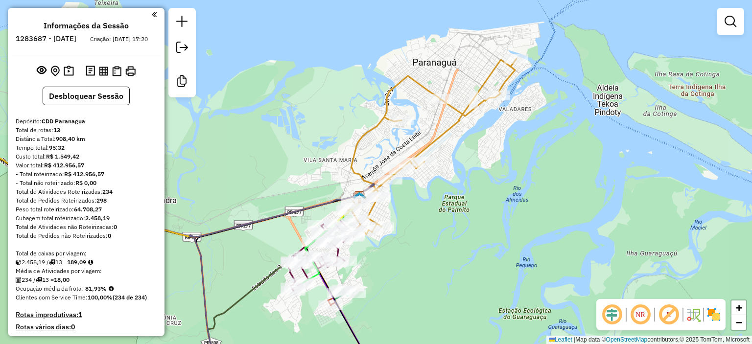
drag, startPoint x: 467, startPoint y: 163, endPoint x: 423, endPoint y: 113, distance: 66.6
click at [446, 211] on div "Janela de atendimento Grade de atendimento Capacidade Transportadoras Veículos …" at bounding box center [376, 172] width 752 height 344
